Goal: Subscribe to service/newsletter

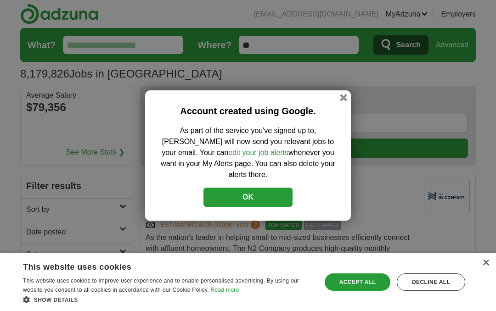
click at [336, 105] on div "Account created using Google. As part of the service you've signed up to, [PERS…" at bounding box center [248, 155] width 206 height 130
click at [345, 100] on button "button" at bounding box center [343, 97] width 7 height 7
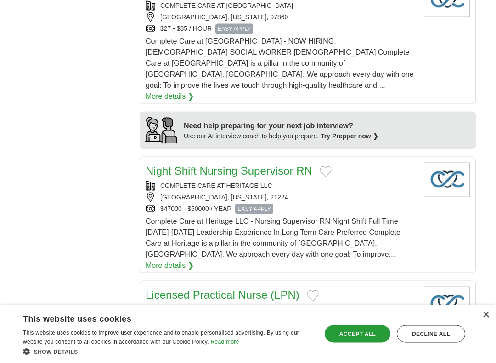
scroll to position [822, 0]
click at [425, 311] on div "Decline all" at bounding box center [430, 333] width 68 height 17
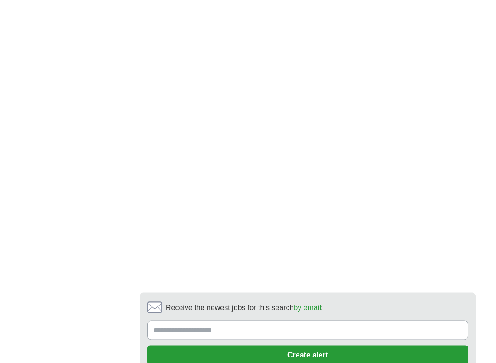
scroll to position [1482, 0]
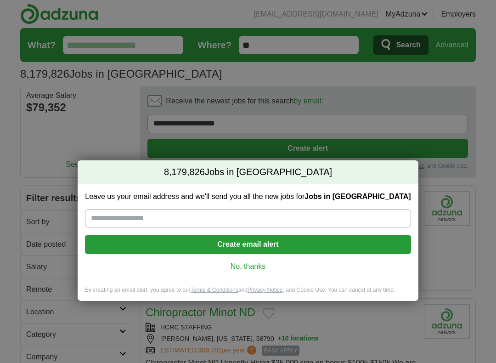
scroll to position [117, 0]
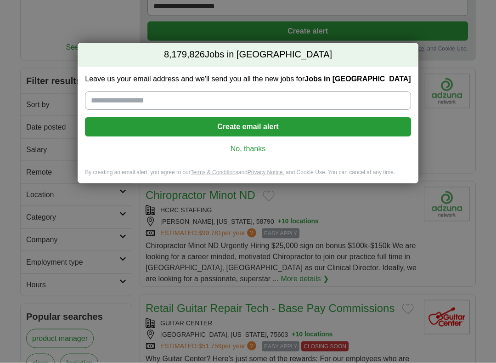
click at [248, 89] on div "Leave us your email address and we'll send you all the new jobs for Jobs in [GE…" at bounding box center [248, 118] width 340 height 102
click at [204, 99] on input "Leave us your email address and we'll send you all the new jobs for Jobs in [GE…" at bounding box center [247, 101] width 325 height 18
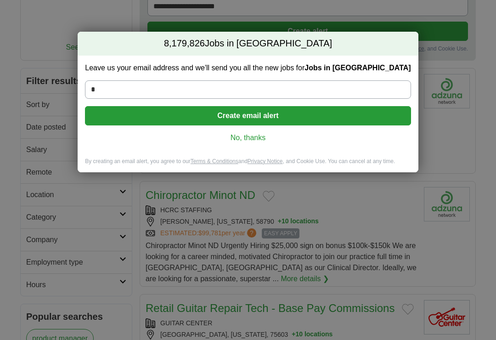
type input "**********"
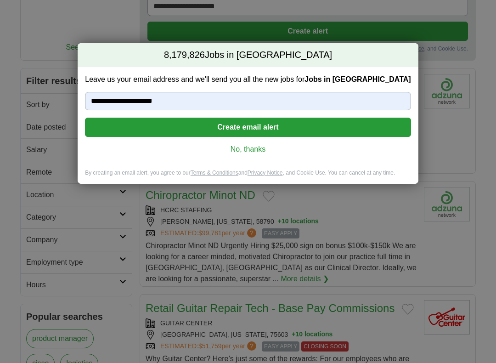
click at [277, 128] on button "Create email alert" at bounding box center [247, 126] width 325 height 19
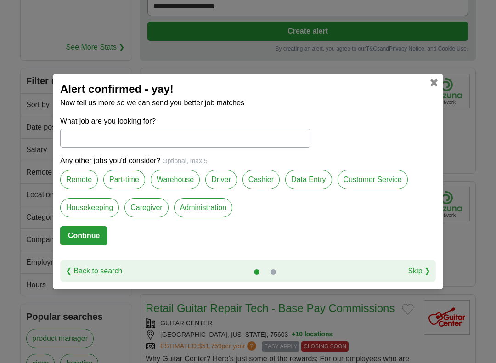
click at [116, 134] on input "What job are you looking for?" at bounding box center [185, 137] width 250 height 19
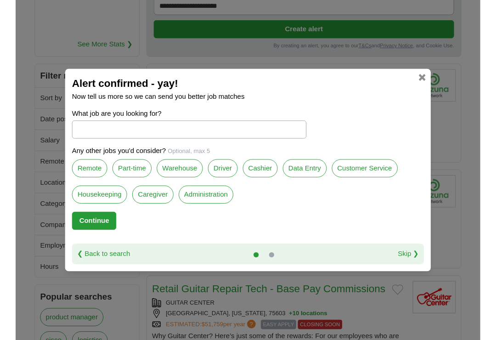
scroll to position [117, 0]
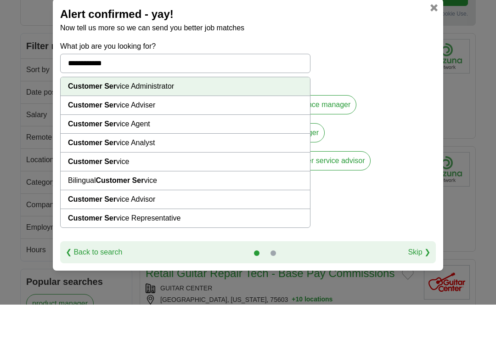
click at [172, 112] on li "Customer Ser vice Administrator" at bounding box center [185, 121] width 249 height 19
type input "**********"
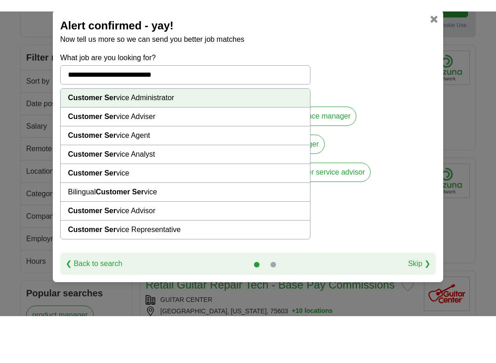
scroll to position [152, 0]
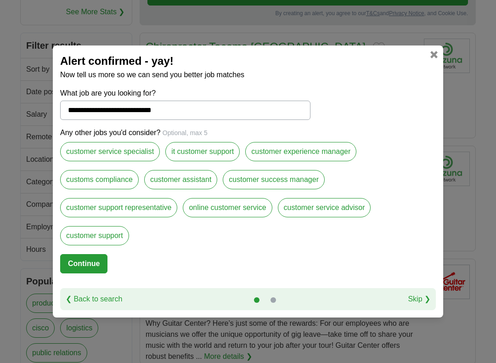
click at [128, 150] on label "customer service specialist" at bounding box center [110, 151] width 100 height 19
click at [219, 149] on label "it customer support" at bounding box center [202, 151] width 74 height 19
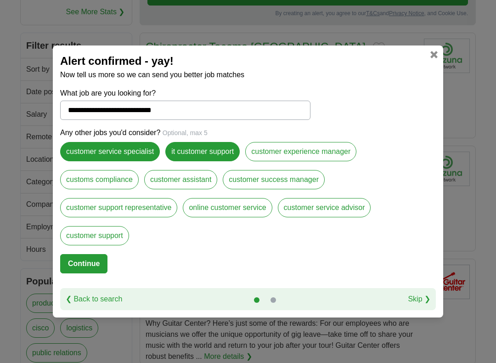
click at [344, 150] on label "customer experience manager" at bounding box center [300, 151] width 111 height 19
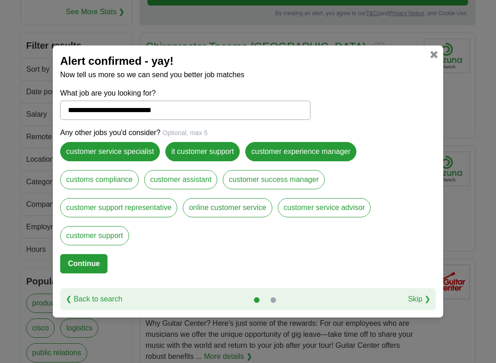
click at [192, 176] on label "customer assistant" at bounding box center [180, 179] width 73 height 19
click at [162, 204] on label "customer support representative" at bounding box center [118, 207] width 117 height 19
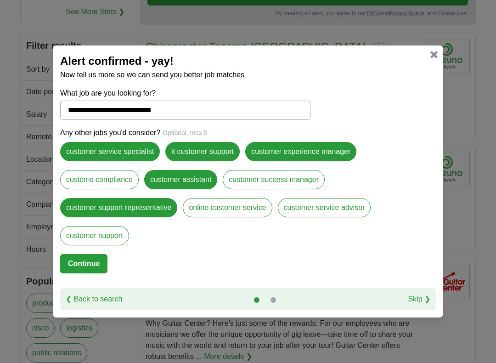
click at [127, 226] on div "customer support" at bounding box center [97, 240] width 74 height 28
click at [120, 233] on label "customer support" at bounding box center [94, 235] width 69 height 19
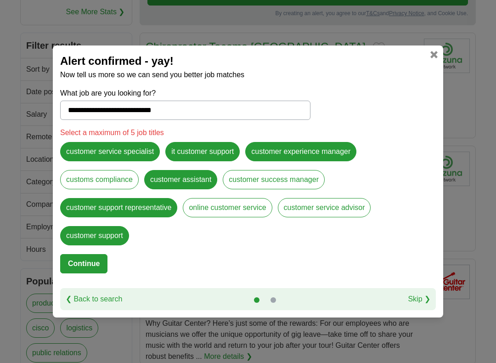
click at [240, 199] on label "online customer service" at bounding box center [227, 207] width 89 height 19
click at [111, 230] on label "customer support" at bounding box center [94, 235] width 69 height 19
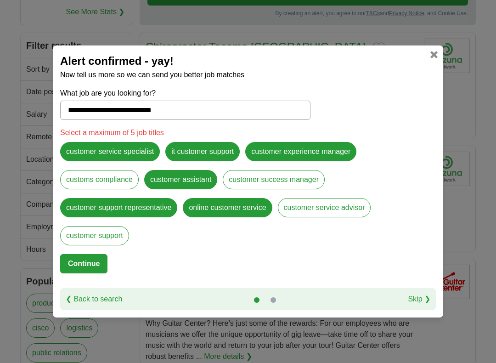
click at [195, 167] on div "it customer support" at bounding box center [205, 156] width 80 height 28
click at [197, 172] on label "customer assistant" at bounding box center [180, 179] width 73 height 19
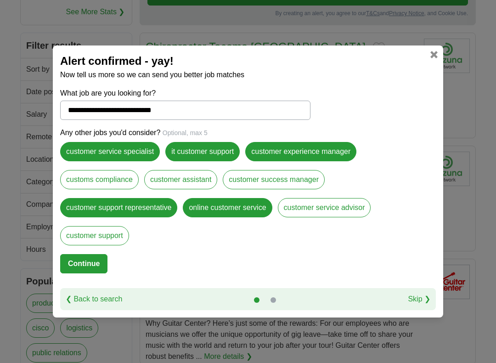
click at [95, 258] on button "Continue" at bounding box center [83, 263] width 47 height 19
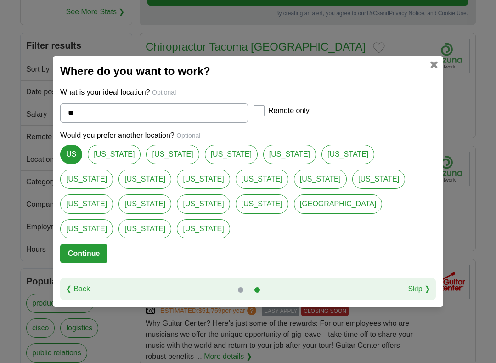
click at [155, 164] on link "[US_STATE]" at bounding box center [172, 154] width 53 height 19
type input "*****"
select select "*"
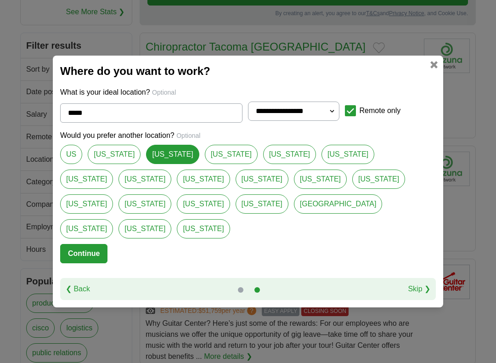
click at [83, 244] on button "Continue" at bounding box center [83, 253] width 47 height 19
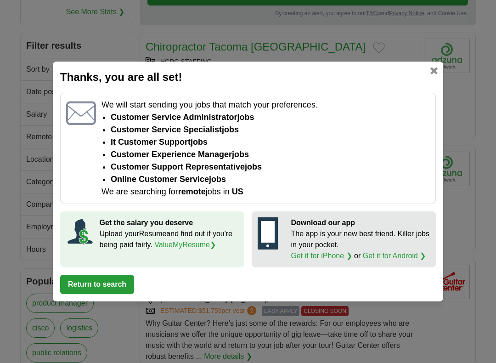
click at [102, 272] on div "Thanks, you are all set! We will start sending you jobs that match your prefere…" at bounding box center [248, 181] width 390 height 240
click at [120, 282] on button "Return to search" at bounding box center [97, 283] width 74 height 19
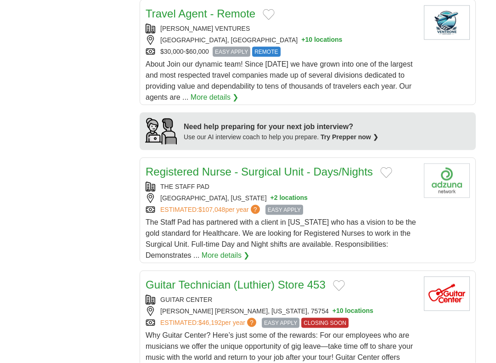
scroll to position [790, 0]
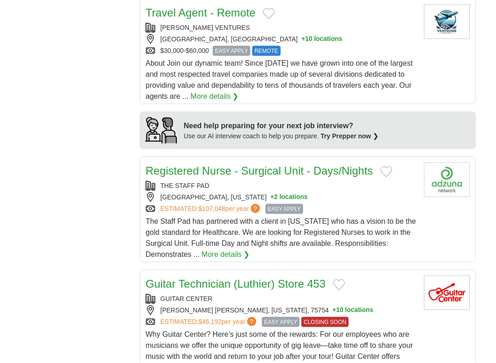
click at [223, 91] on link "More details ❯" at bounding box center [214, 96] width 48 height 11
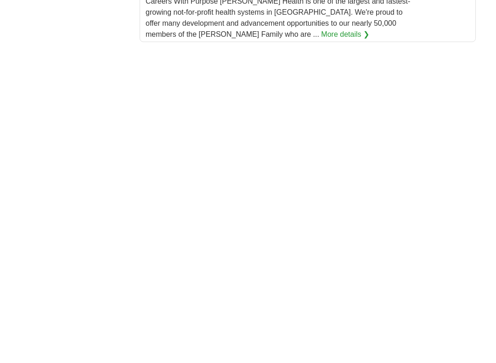
scroll to position [1385, 0]
